Goal: Information Seeking & Learning: Check status

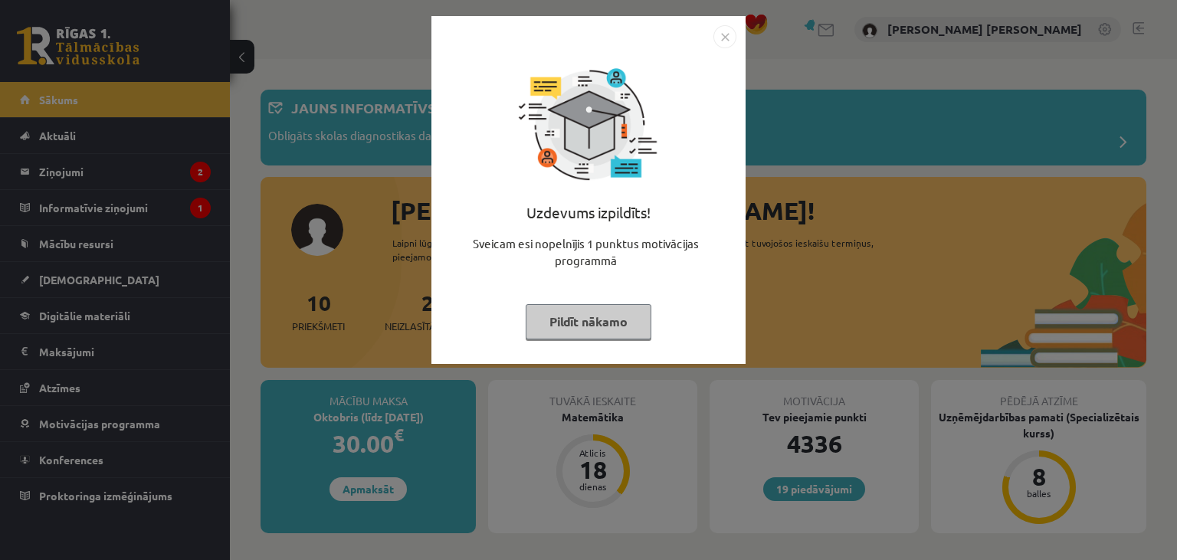
click at [572, 326] on button "Pildīt nākamo" at bounding box center [589, 321] width 126 height 35
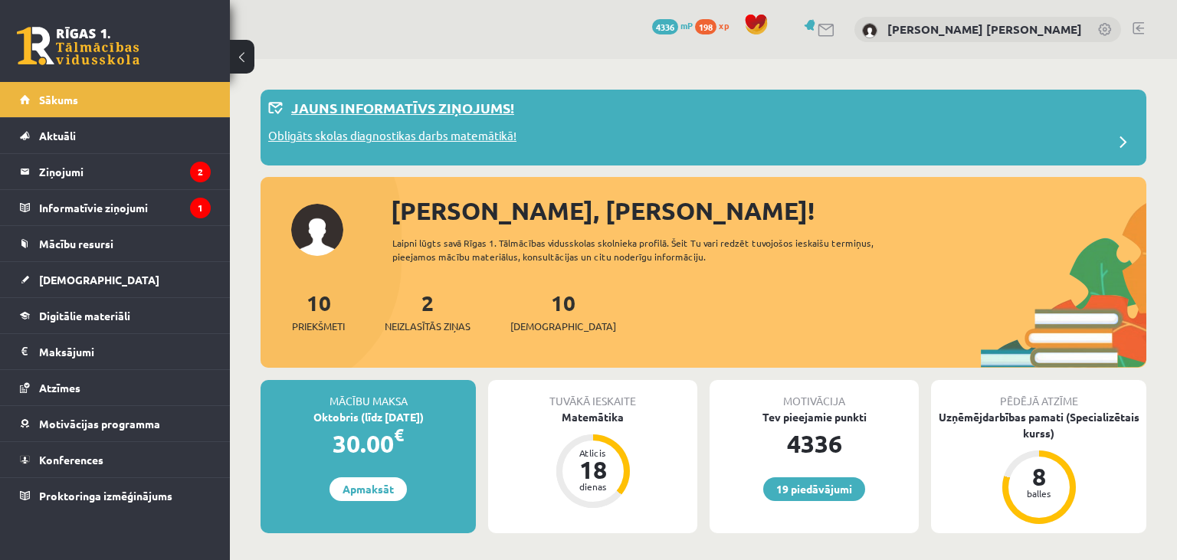
click at [379, 136] on p "Obligāts skolas diagnostikas darbs matemātikā!" at bounding box center [392, 137] width 248 height 21
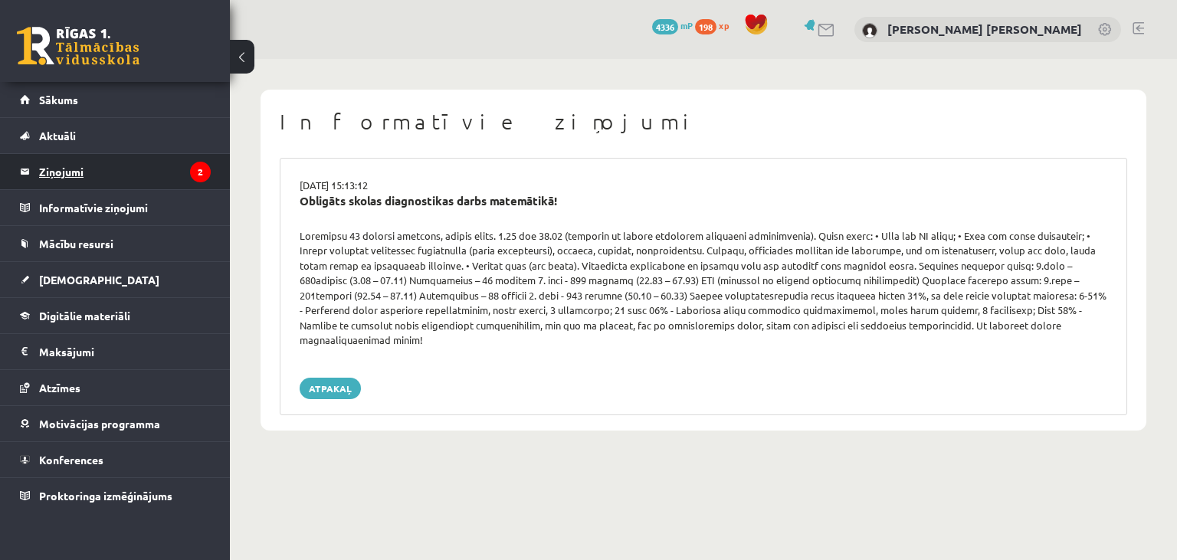
click at [164, 177] on legend "Ziņojumi 2" at bounding box center [125, 171] width 172 height 35
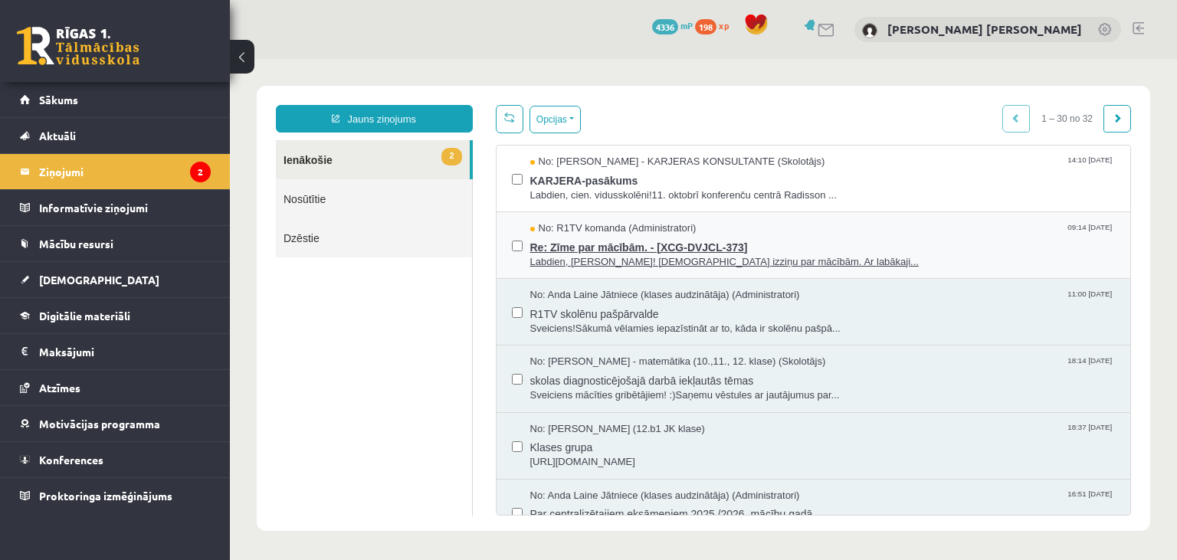
click at [670, 256] on span "Labdien, [PERSON_NAME]! [DEMOGRAPHIC_DATA] izziņu par mācībām. Ar labākaji..." at bounding box center [822, 262] width 585 height 15
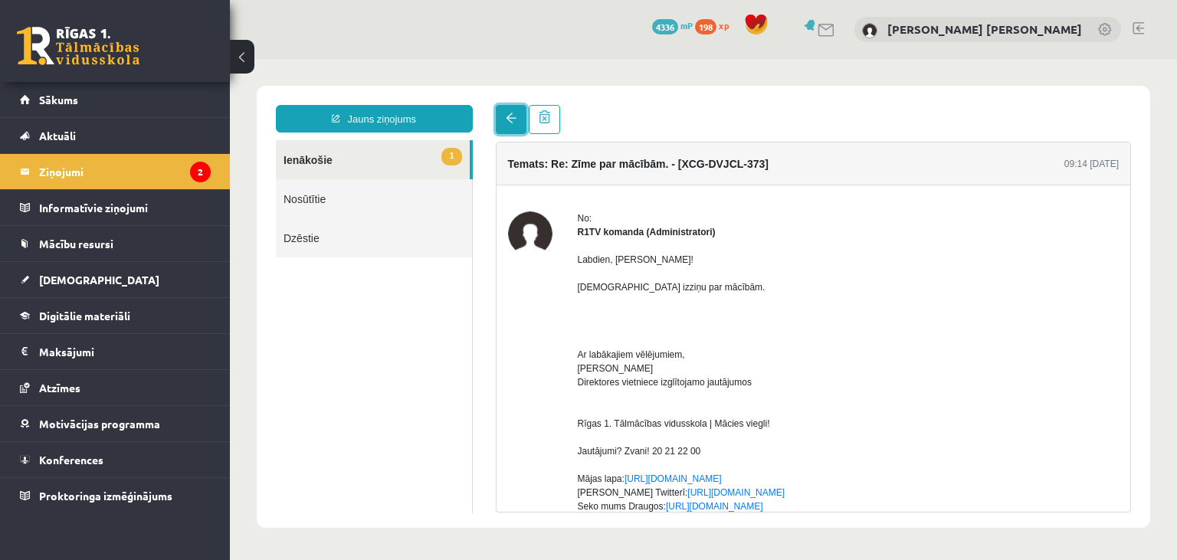
click at [519, 116] on link at bounding box center [511, 119] width 31 height 29
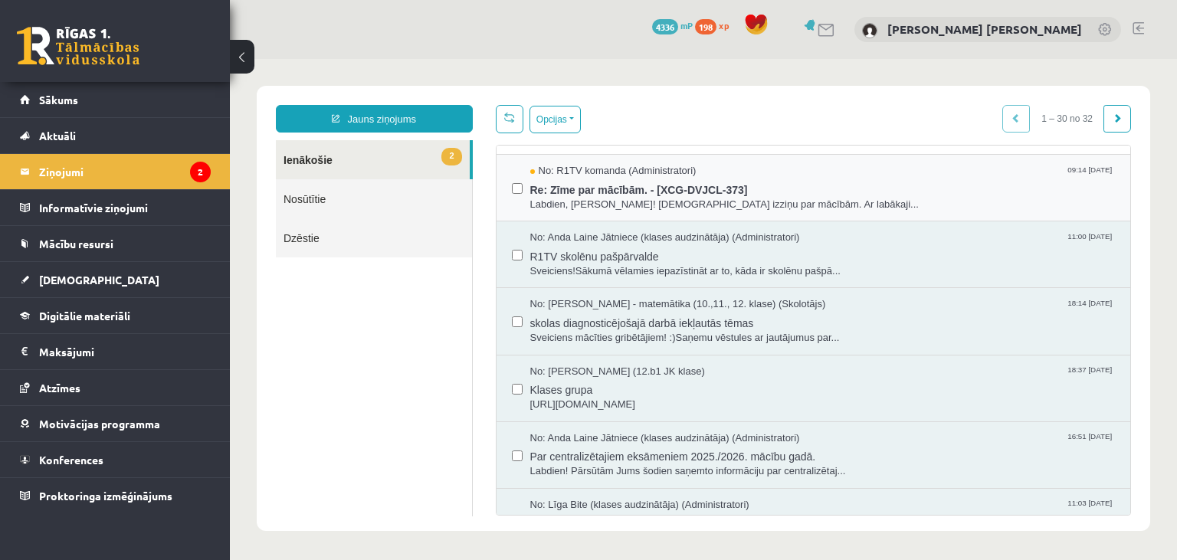
scroll to position [74, 0]
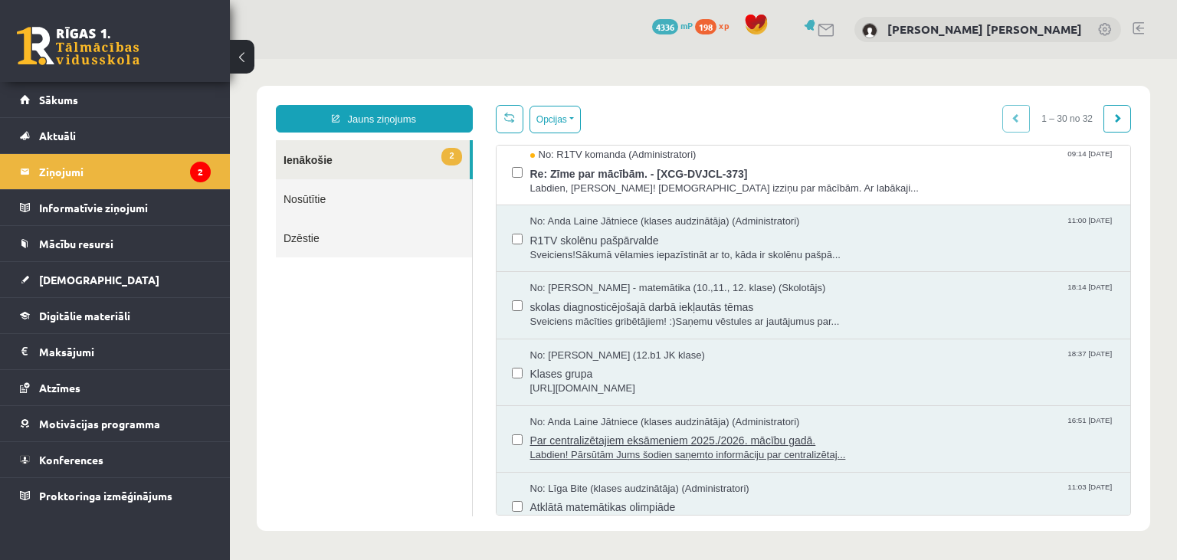
click at [675, 449] on span "Labdien! Pārsūtām Jums šodien saņemto informāciju par centralizētaj..." at bounding box center [822, 455] width 585 height 15
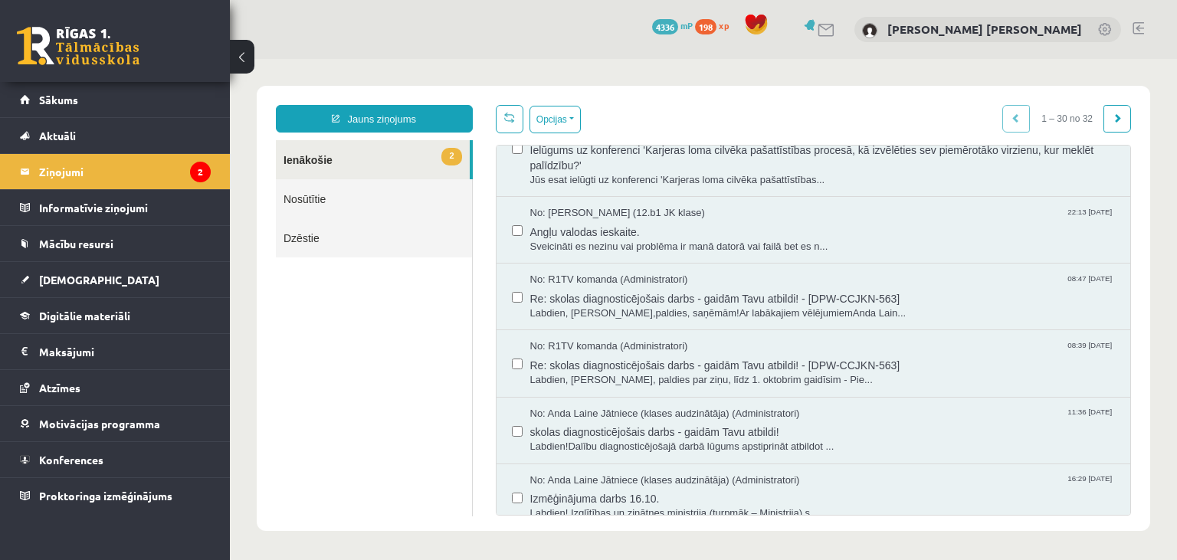
scroll to position [588, 0]
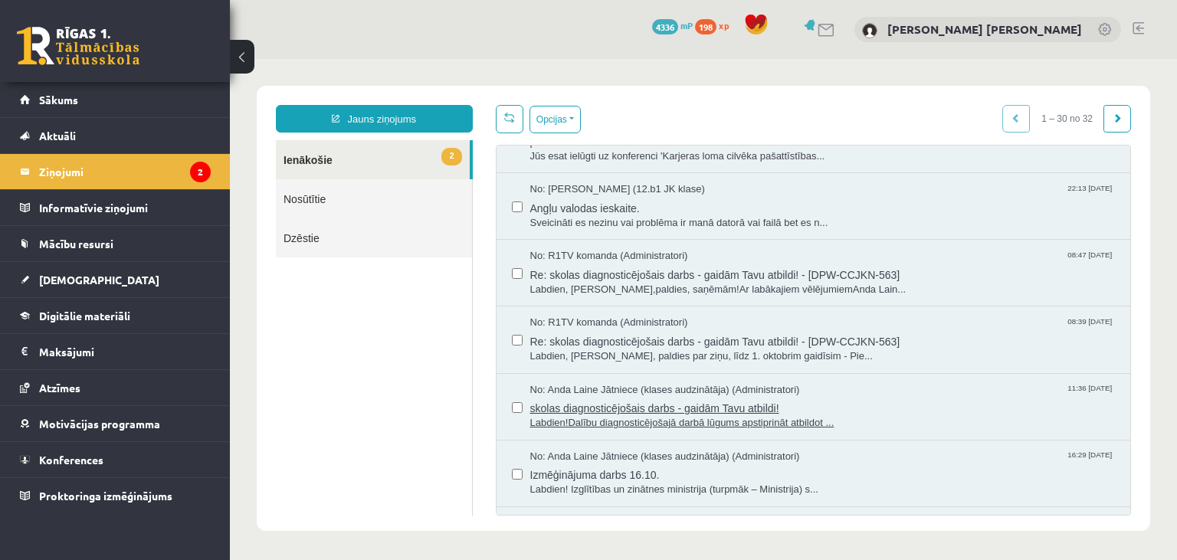
click at [725, 417] on span "Labdien!Dalību diagnosticējošajā darbā lūgums apstiprināt atbildot ..." at bounding box center [822, 423] width 585 height 15
click at [159, 175] on legend "Ziņojumi 2" at bounding box center [125, 171] width 172 height 35
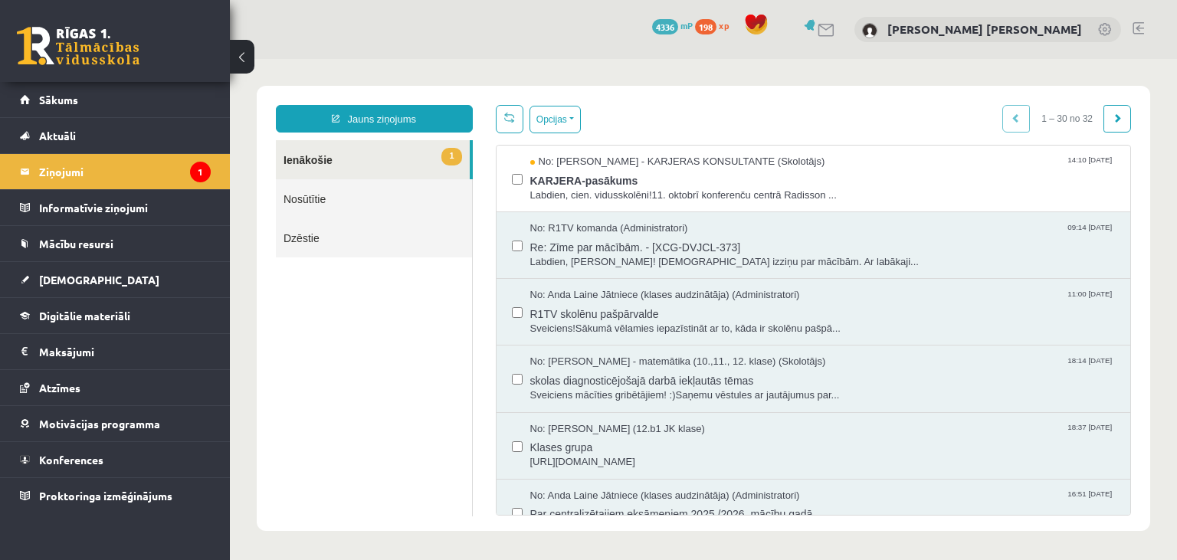
scroll to position [0, 0]
click at [663, 182] on span "KARJERA-pasākums" at bounding box center [822, 178] width 585 height 19
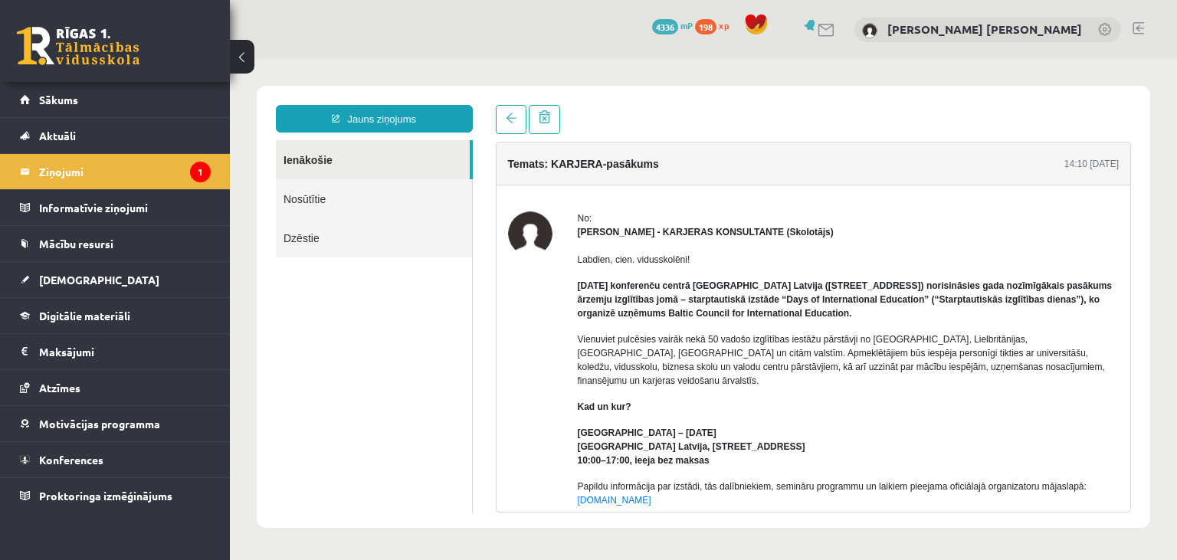
click at [1133, 23] on link at bounding box center [1138, 28] width 11 height 12
